Goal: Transaction & Acquisition: Book appointment/travel/reservation

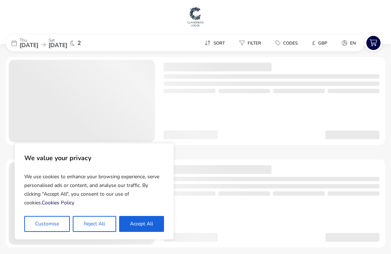
click at [137, 226] on button "Accept All" at bounding box center [141, 224] width 45 height 16
checkbox input "true"
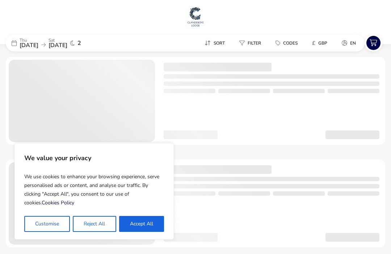
checkbox input "true"
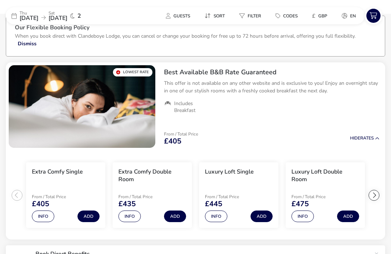
scroll to position [51, 0]
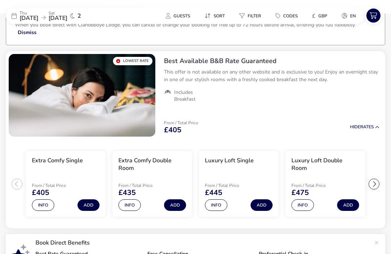
click at [303, 200] on button "Info" at bounding box center [303, 206] width 22 height 12
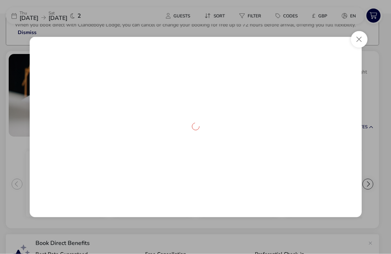
scroll to position [53, 0]
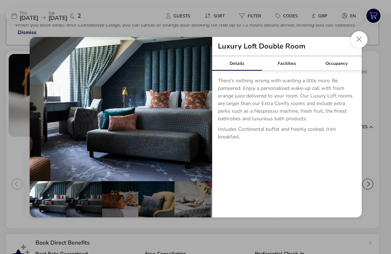
click at [195, 107] on button "details" at bounding box center [201, 109] width 14 height 14
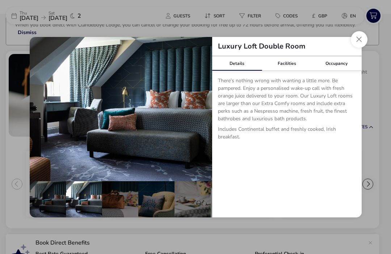
click at [197, 109] on button "details" at bounding box center [201, 109] width 14 height 14
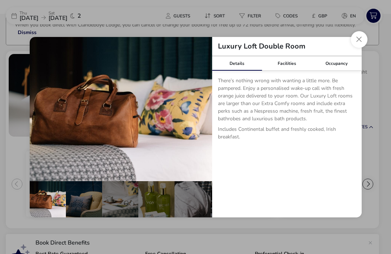
click at [200, 103] on button "details" at bounding box center [201, 109] width 14 height 14
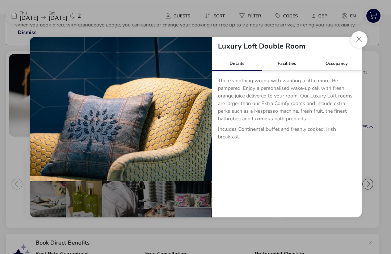
click at [201, 113] on button "details" at bounding box center [201, 109] width 14 height 14
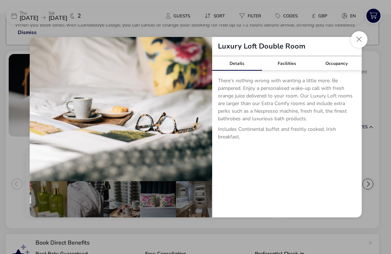
click at [202, 108] on button "details" at bounding box center [201, 109] width 14 height 14
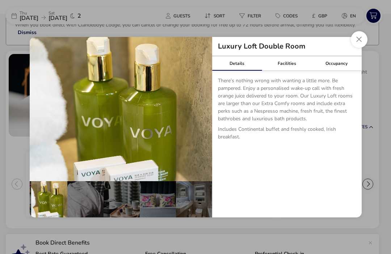
click at [204, 109] on button "details" at bounding box center [201, 109] width 14 height 14
